Goal: Task Accomplishment & Management: Manage account settings

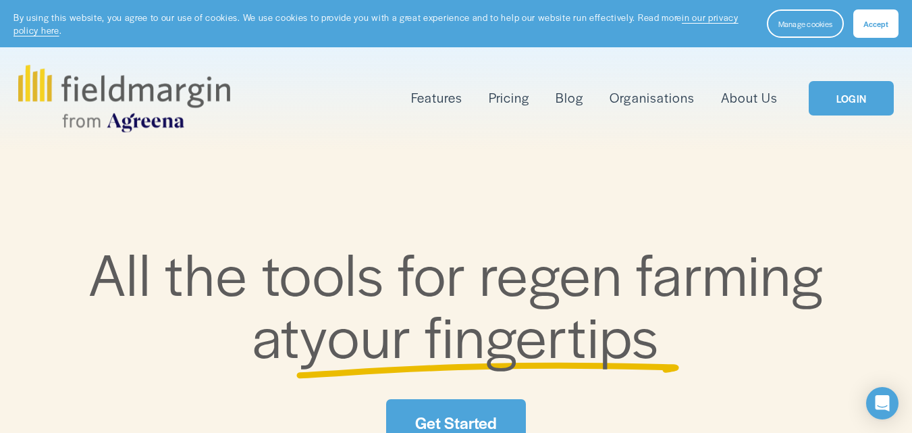
click at [854, 97] on link "LOGIN" at bounding box center [851, 98] width 85 height 34
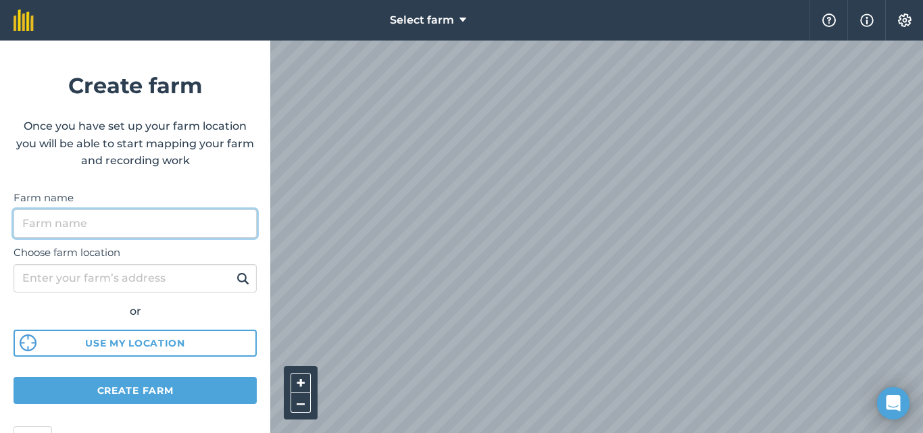
click at [86, 219] on input "Farm name" at bounding box center [135, 223] width 243 height 28
type input "Siyacenga Farm"
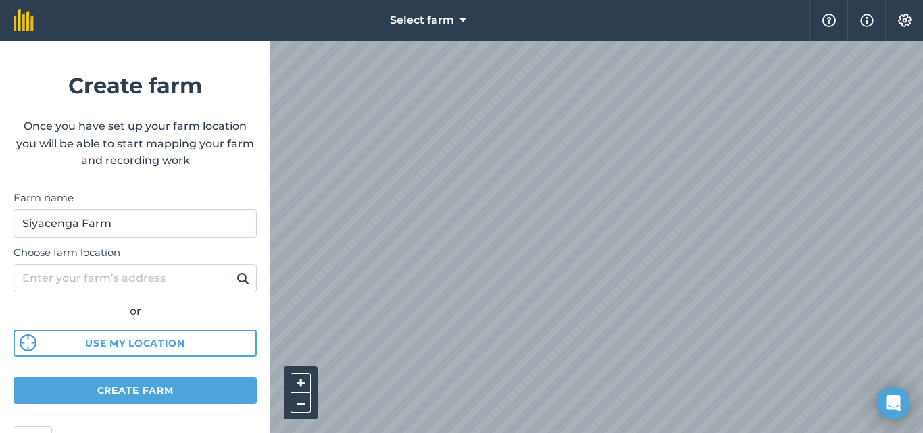
click at [236, 282] on img at bounding box center [242, 278] width 13 height 16
click at [168, 336] on button "Use my location" at bounding box center [135, 343] width 243 height 27
click at [109, 342] on button "Use my location" at bounding box center [135, 343] width 243 height 27
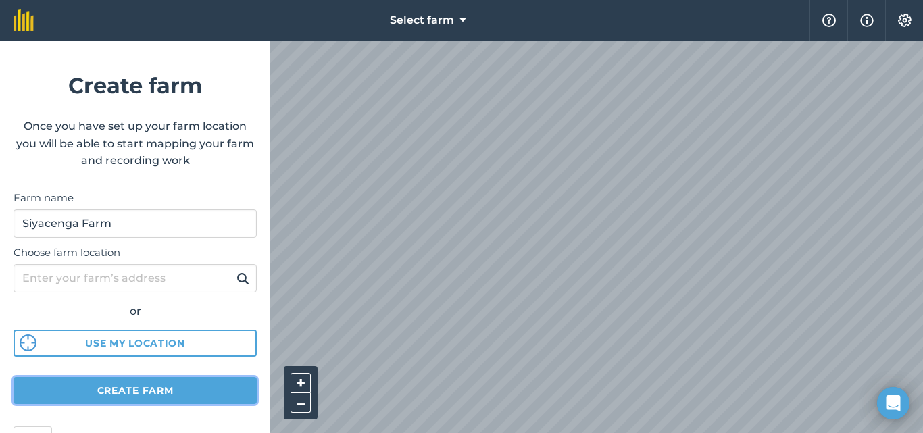
click at [137, 390] on button "Create farm" at bounding box center [135, 390] width 243 height 27
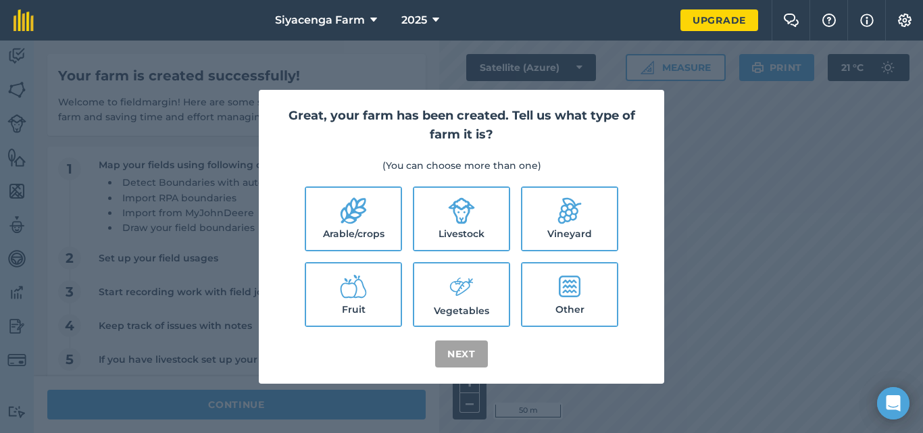
click at [461, 288] on icon at bounding box center [464, 287] width 18 height 18
checkbox input "true"
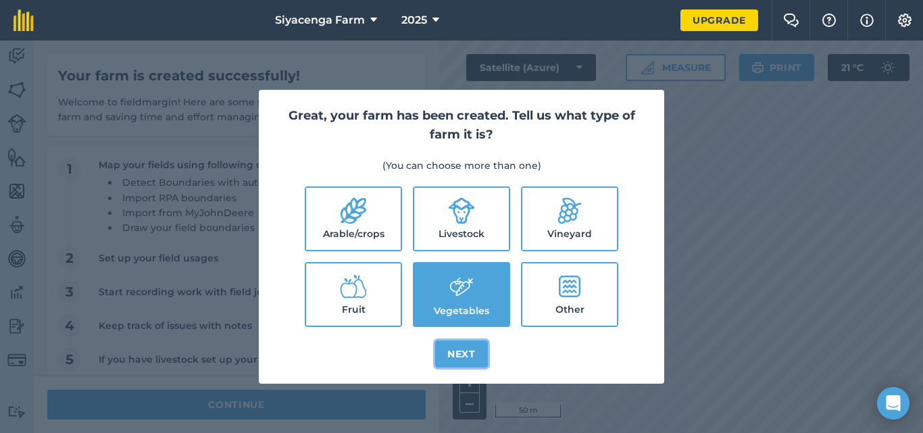
click at [465, 363] on button "Next" at bounding box center [461, 353] width 53 height 27
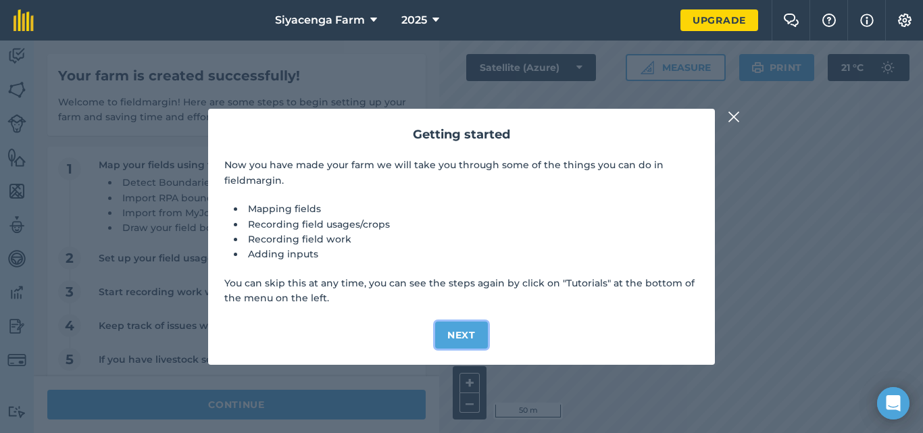
click at [456, 340] on button "Next" at bounding box center [461, 334] width 53 height 27
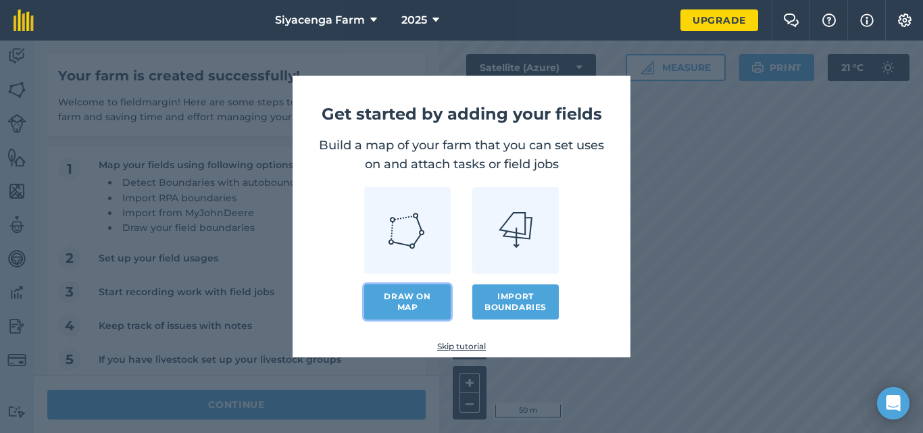
click at [415, 292] on link "Draw on map" at bounding box center [407, 301] width 86 height 35
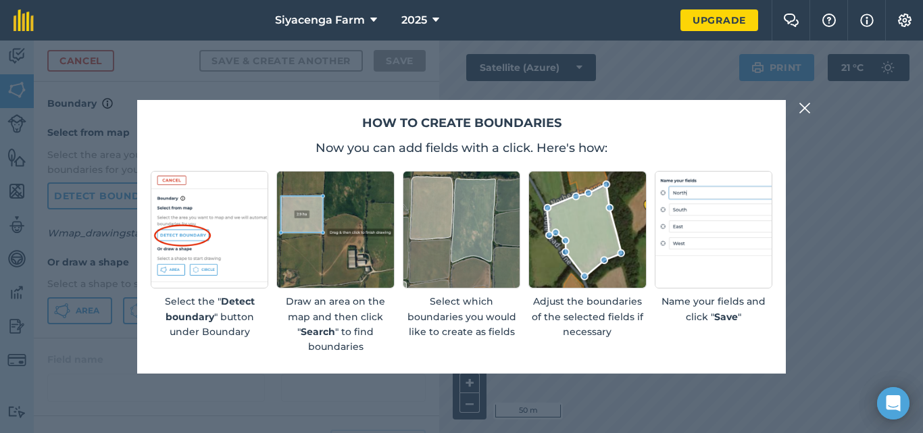
click at [307, 220] on img at bounding box center [335, 230] width 118 height 118
click at [438, 203] on img at bounding box center [462, 230] width 118 height 118
click at [604, 212] on img at bounding box center [587, 230] width 118 height 118
click at [803, 107] on img at bounding box center [804, 108] width 12 height 16
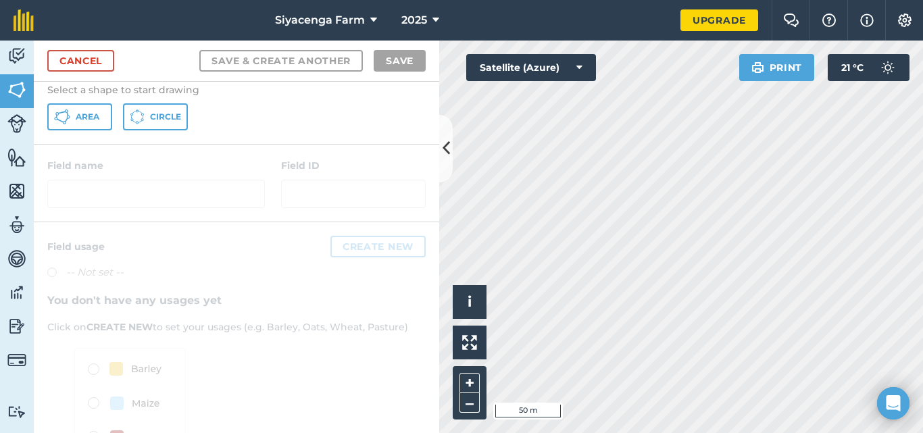
scroll to position [276, 0]
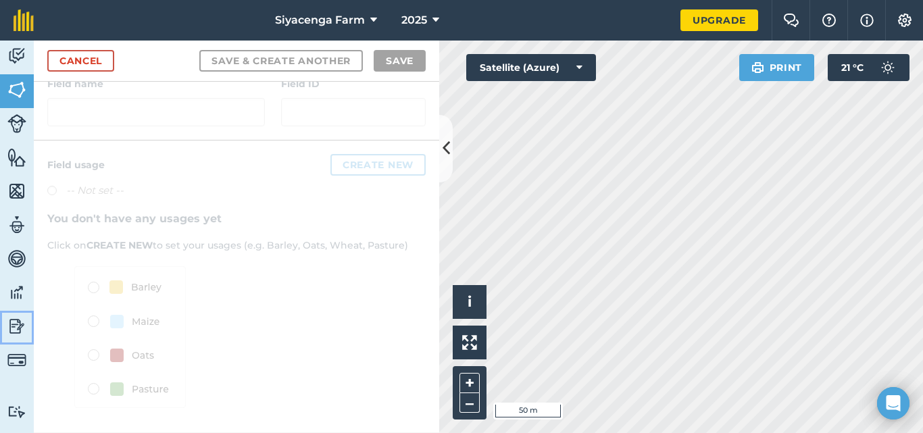
click at [9, 323] on img at bounding box center [16, 326] width 19 height 20
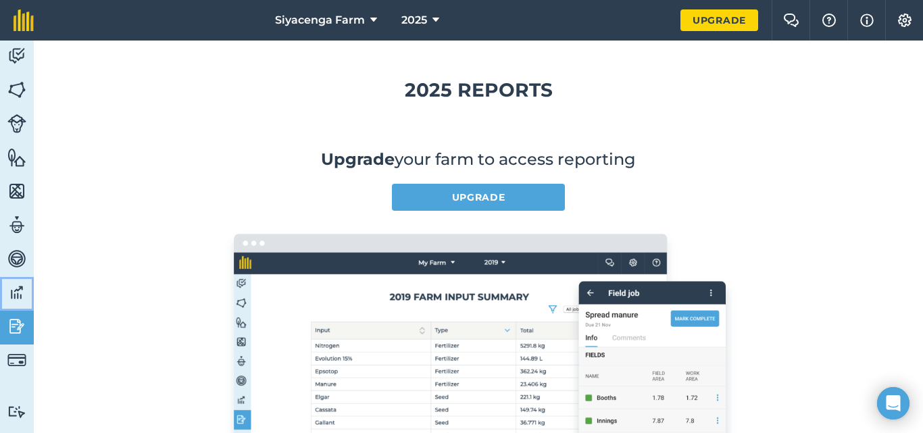
click at [9, 290] on img at bounding box center [16, 292] width 19 height 20
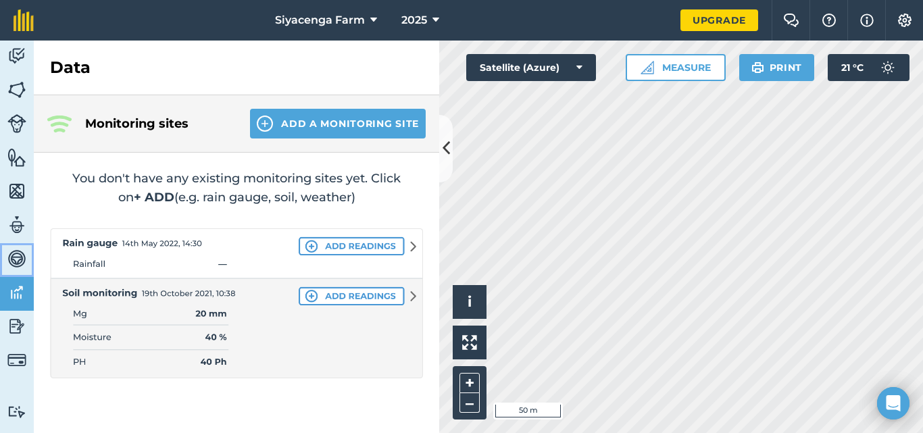
click at [25, 257] on img at bounding box center [16, 259] width 19 height 20
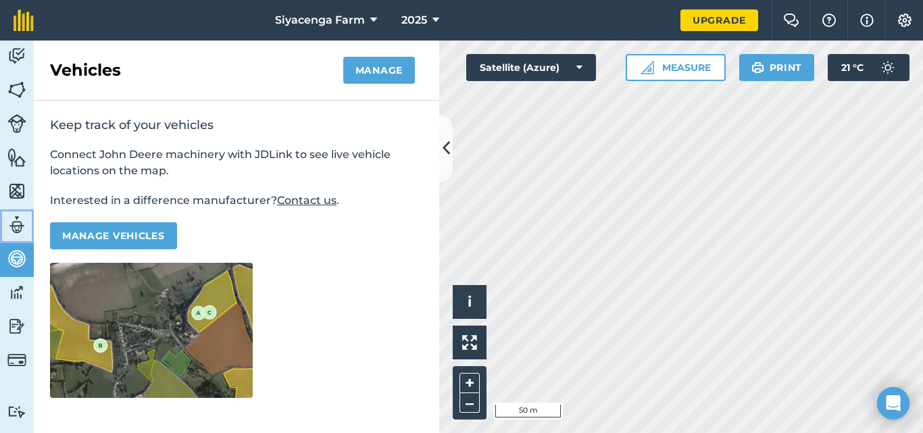
click at [22, 228] on img at bounding box center [16, 225] width 19 height 20
select select "MEMBER"
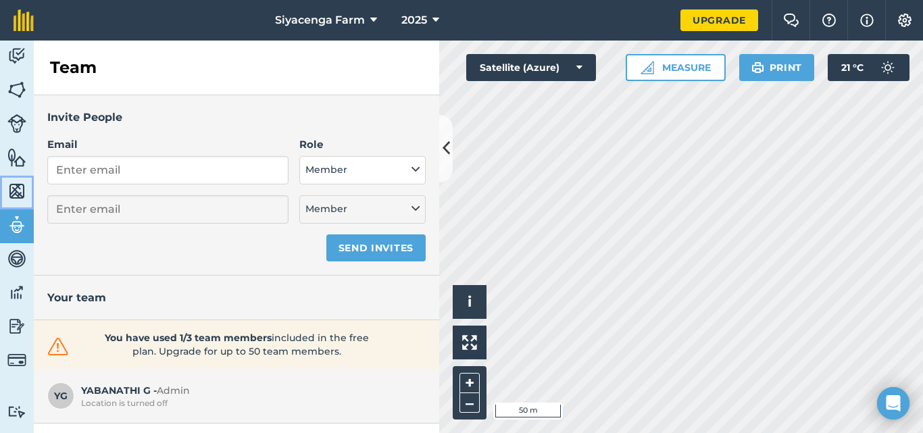
click at [25, 194] on img at bounding box center [16, 191] width 19 height 20
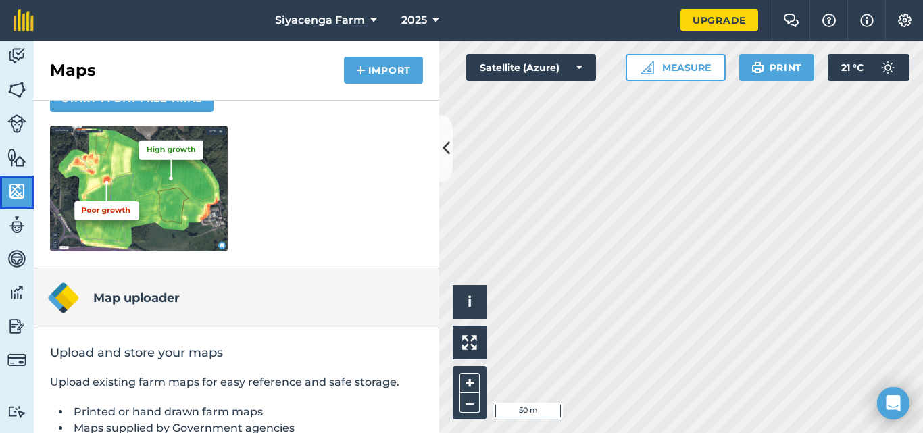
scroll to position [292, 0]
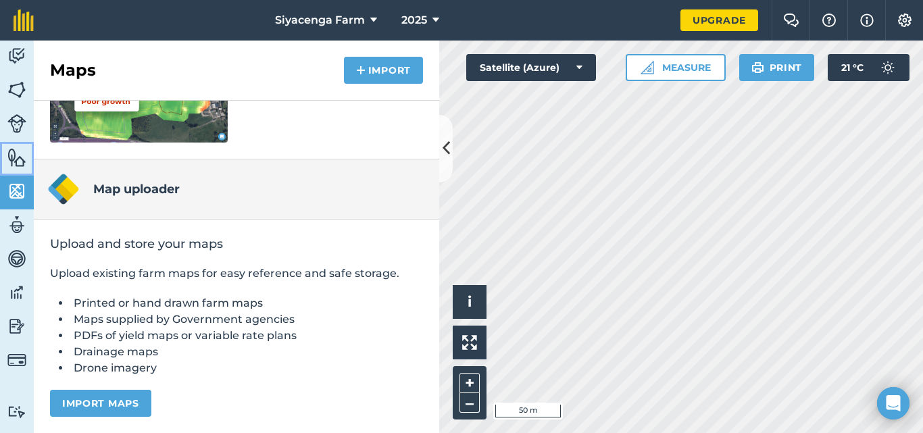
click at [5, 161] on link "Features" at bounding box center [17, 159] width 34 height 34
